Goal: Complete application form

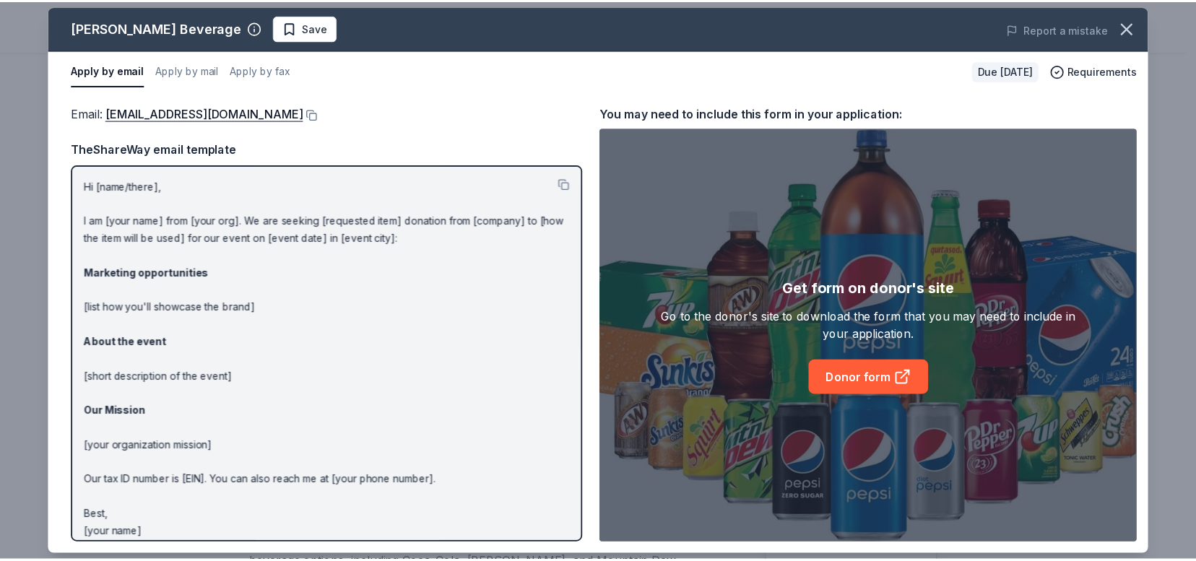
scroll to position [112, 0]
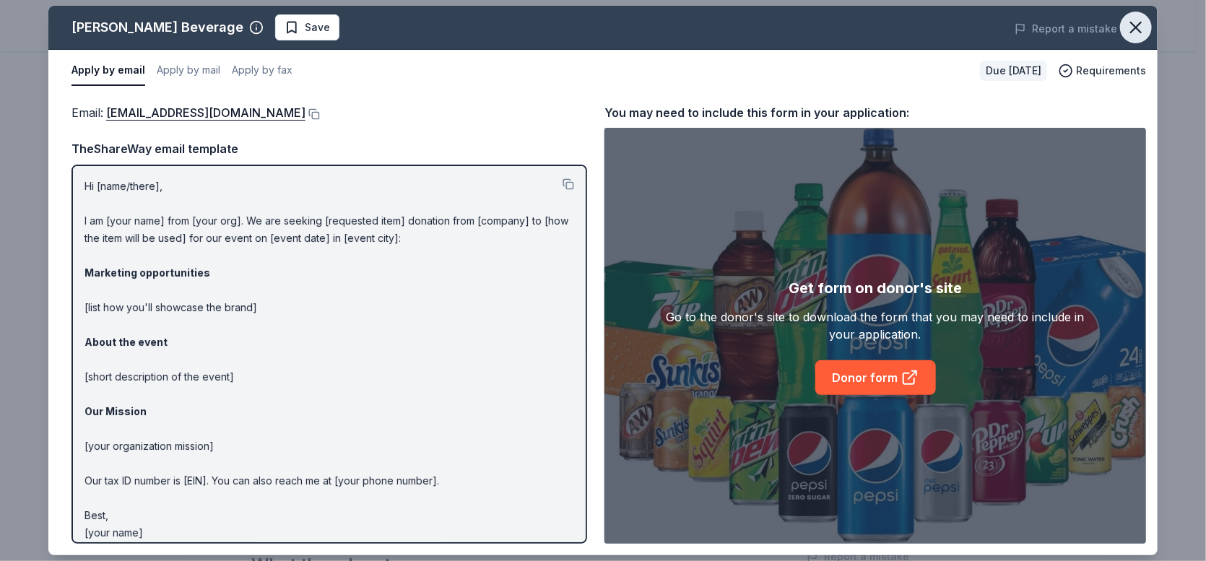
click at [1139, 26] on icon "button" at bounding box center [1136, 27] width 20 height 20
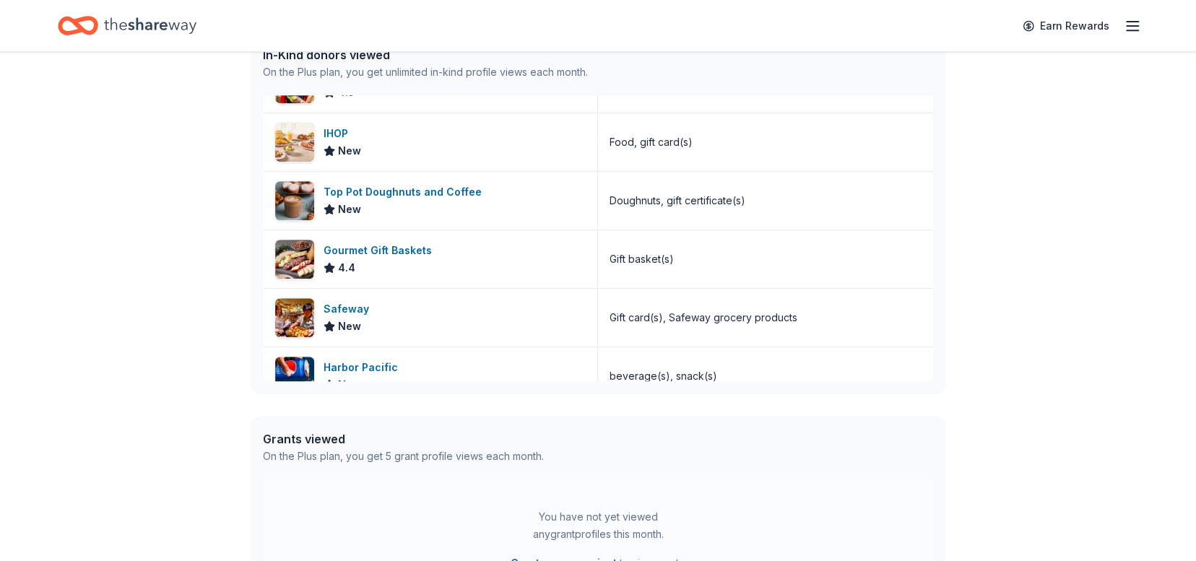
scroll to position [1057, 0]
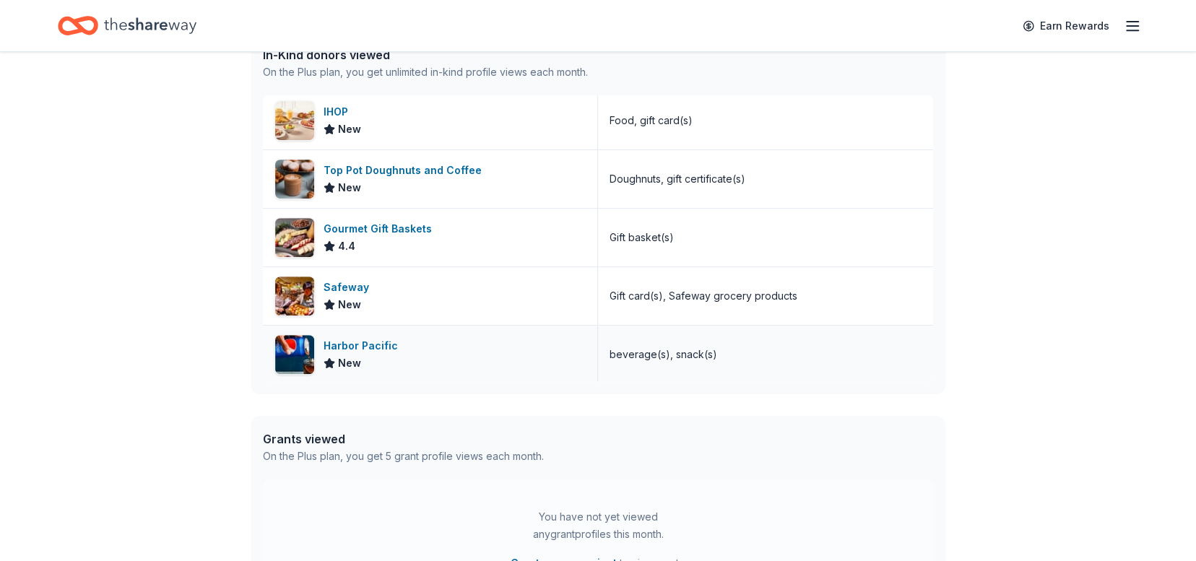
click at [385, 342] on div "Harbor Pacific" at bounding box center [364, 345] width 80 height 17
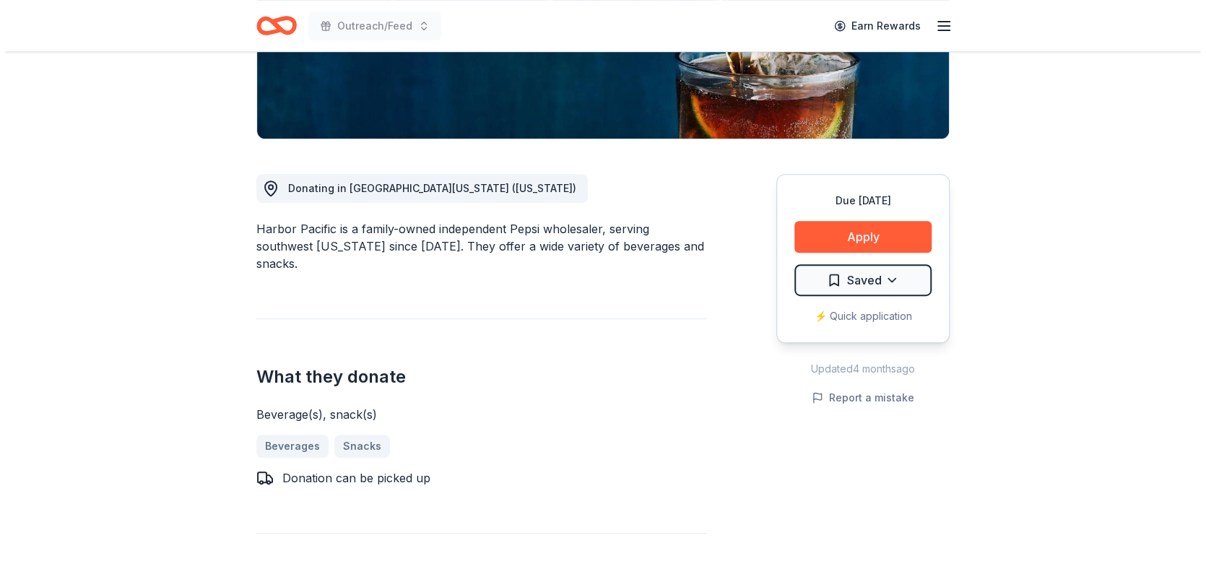
scroll to position [305, 0]
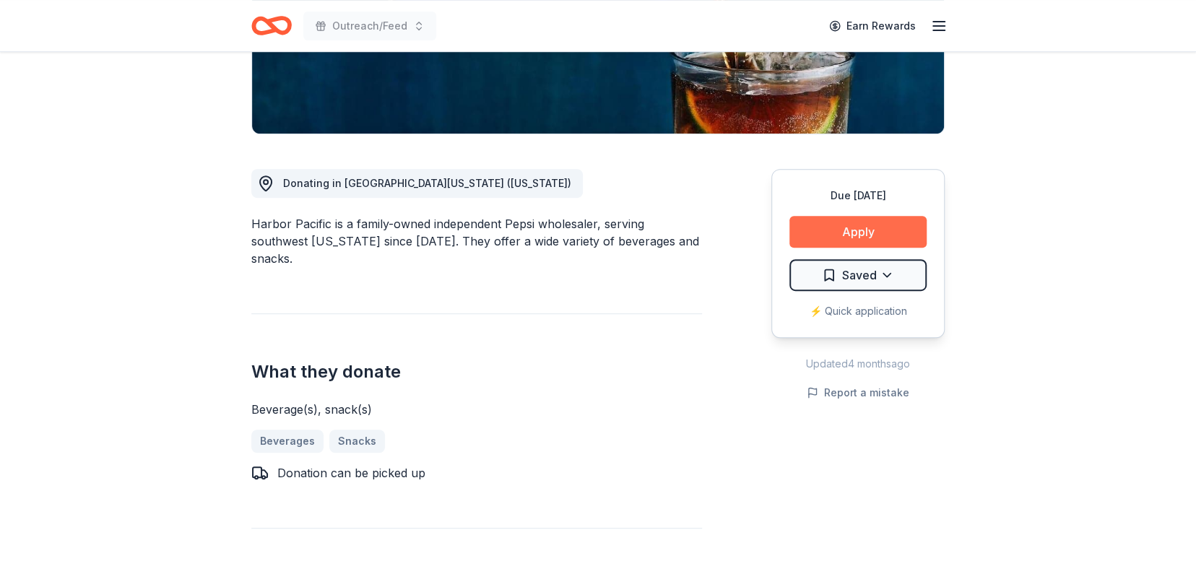
click at [896, 230] on button "Apply" at bounding box center [858, 232] width 137 height 32
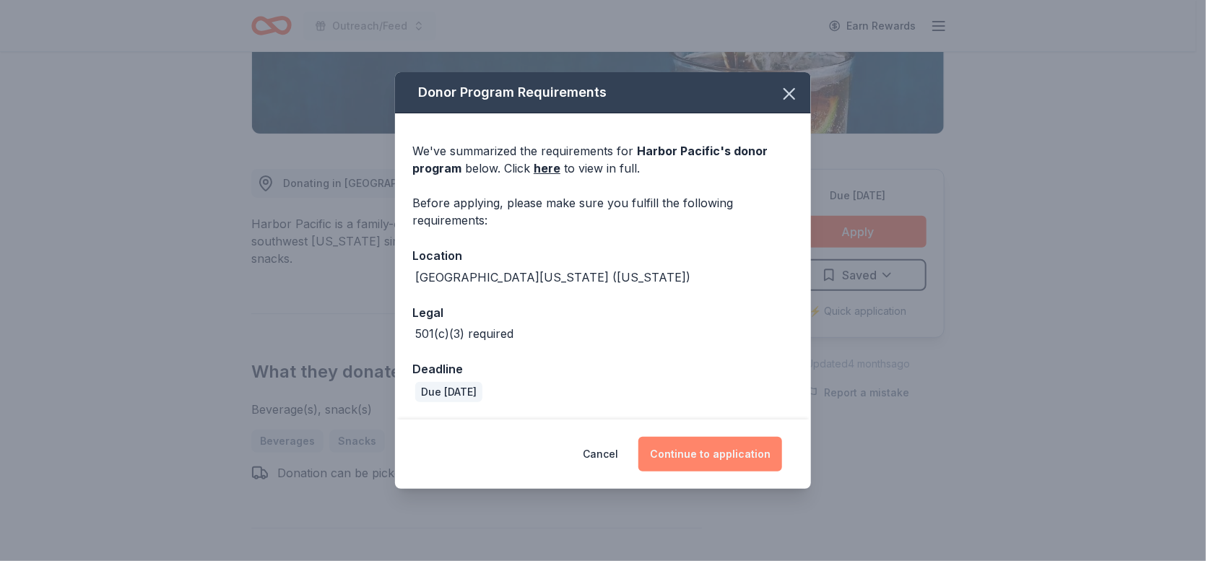
click at [758, 460] on button "Continue to application" at bounding box center [711, 454] width 144 height 35
